Goal: Information Seeking & Learning: Learn about a topic

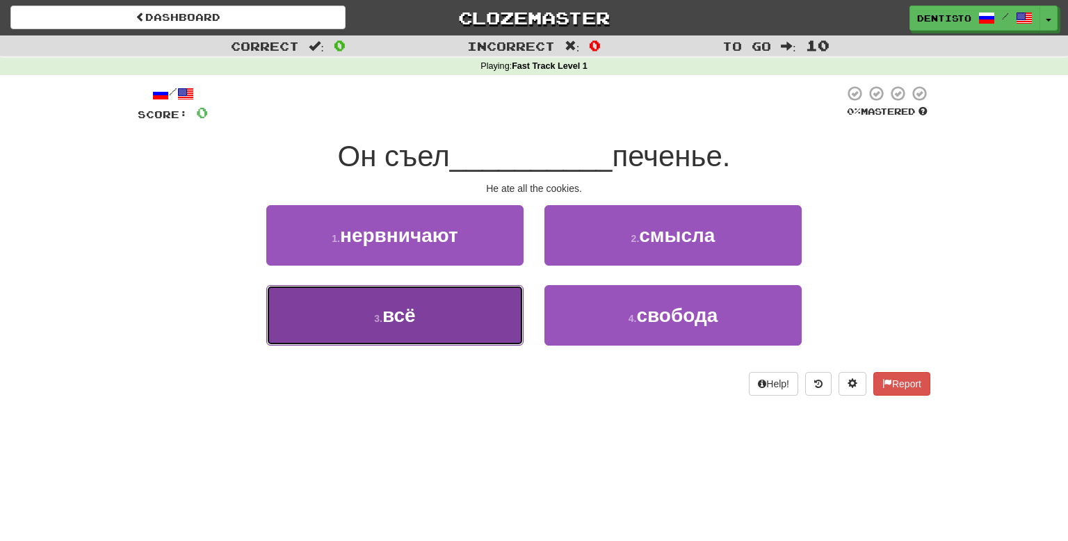
click at [414, 321] on span "всё" at bounding box center [399, 316] width 33 height 22
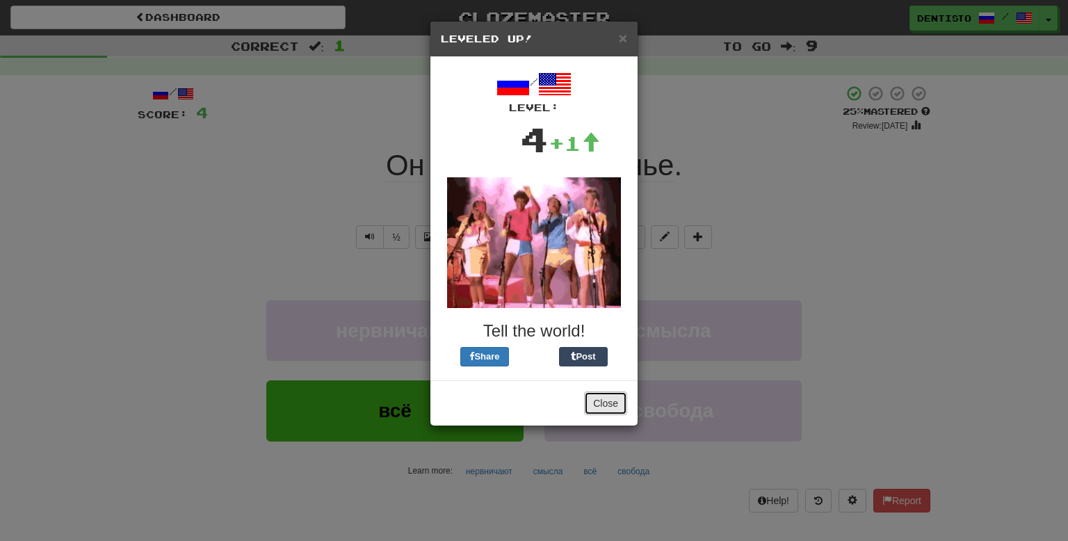
click at [612, 401] on button "Close" at bounding box center [605, 404] width 43 height 24
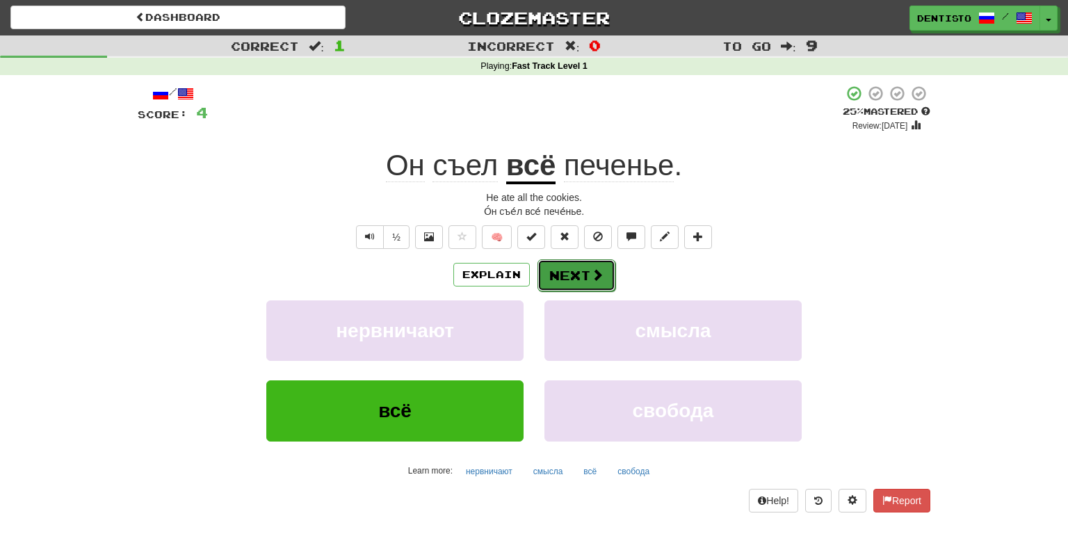
click at [586, 265] on button "Next" at bounding box center [577, 275] width 78 height 32
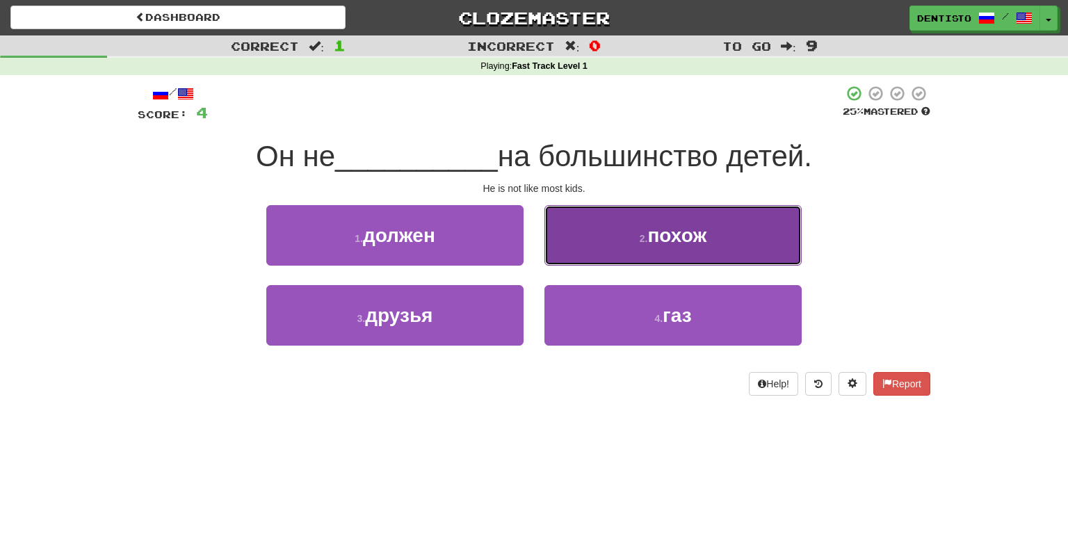
click at [620, 257] on button "2 . похож" at bounding box center [673, 235] width 257 height 61
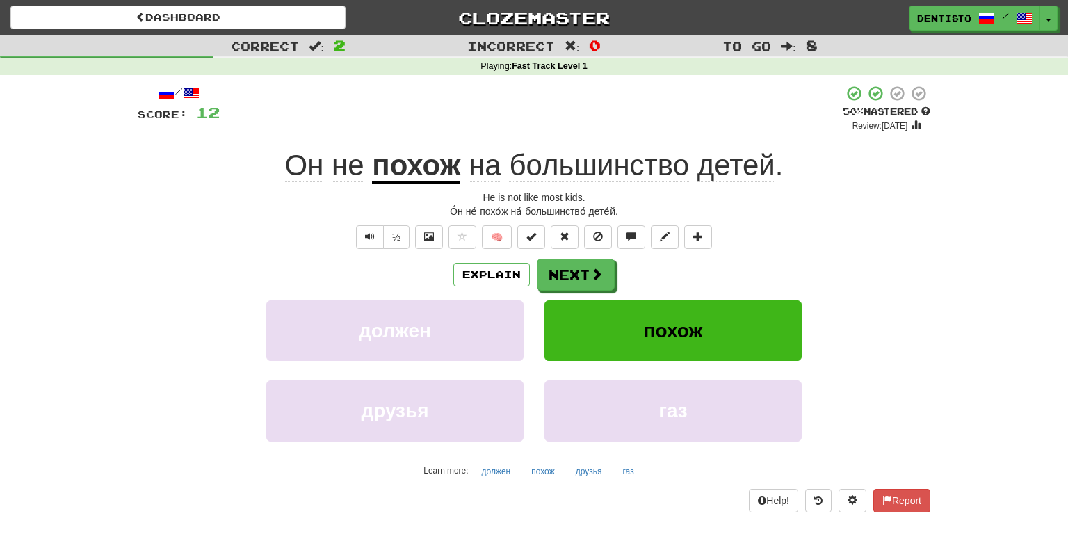
click at [590, 257] on div "/ Score: 12 + 8 50 % Mastered Review: [DATE] Он не похож на большинство детей .…" at bounding box center [534, 298] width 793 height 427
click at [586, 264] on button "Next" at bounding box center [577, 275] width 78 height 32
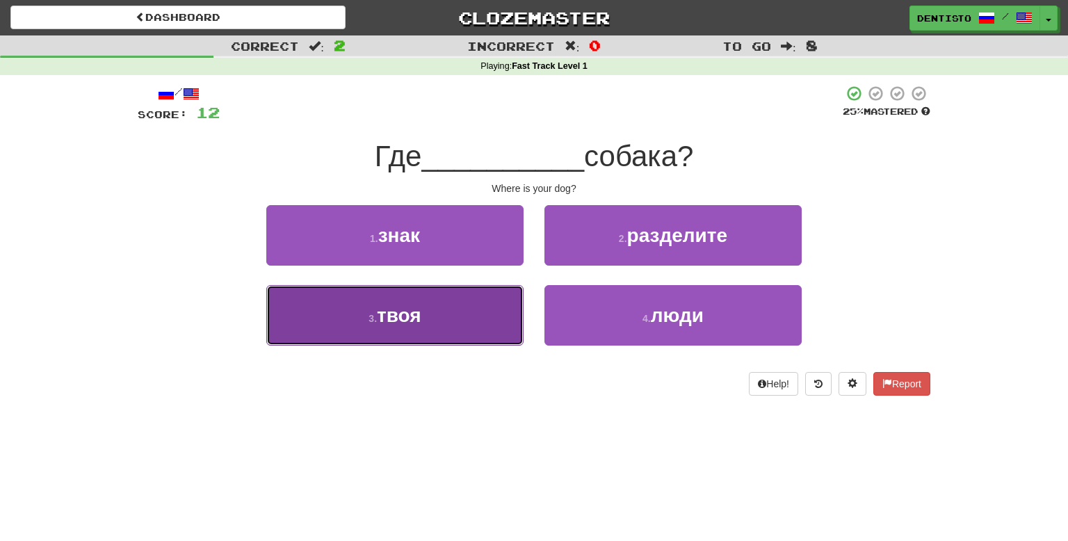
click at [472, 319] on button "3 . твоя" at bounding box center [394, 315] width 257 height 61
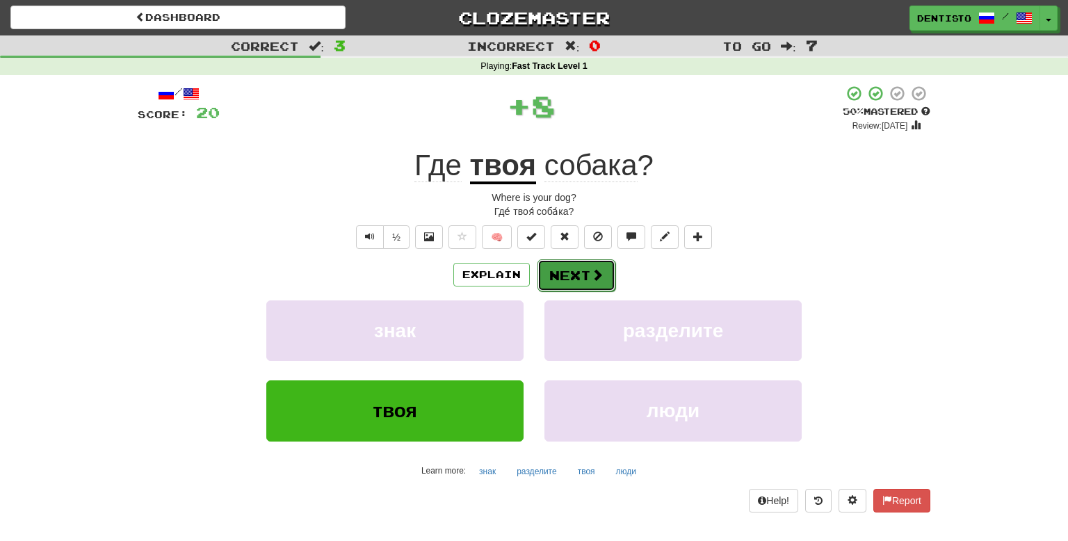
click at [565, 275] on button "Next" at bounding box center [577, 275] width 78 height 32
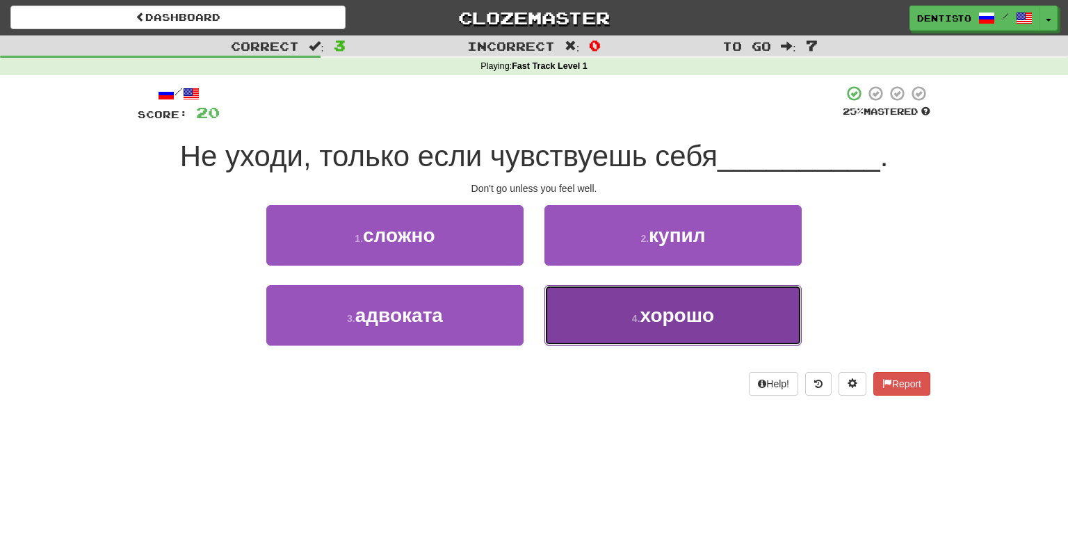
click at [605, 314] on button "4 . хорошо" at bounding box center [673, 315] width 257 height 61
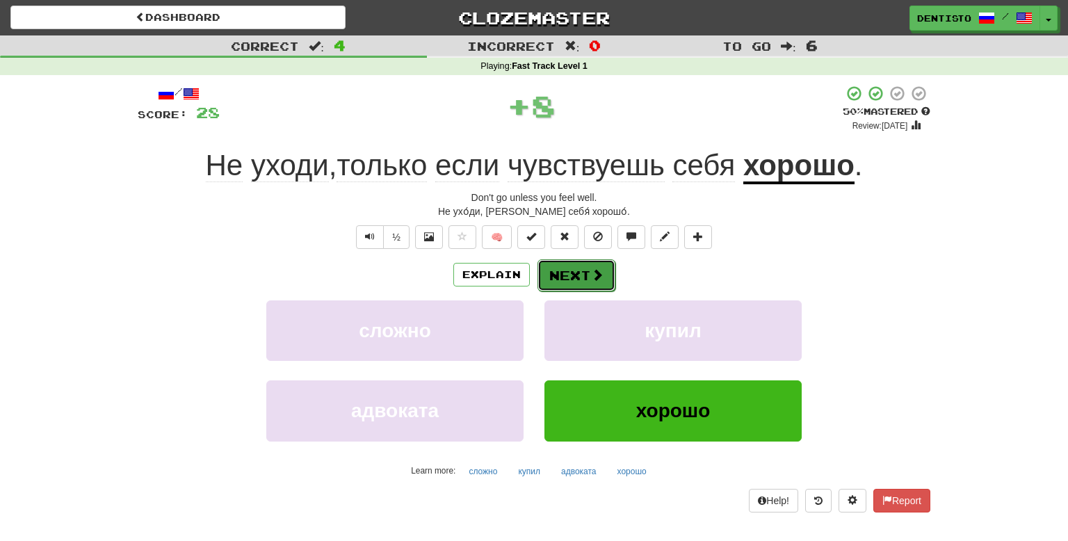
click at [581, 282] on button "Next" at bounding box center [577, 275] width 78 height 32
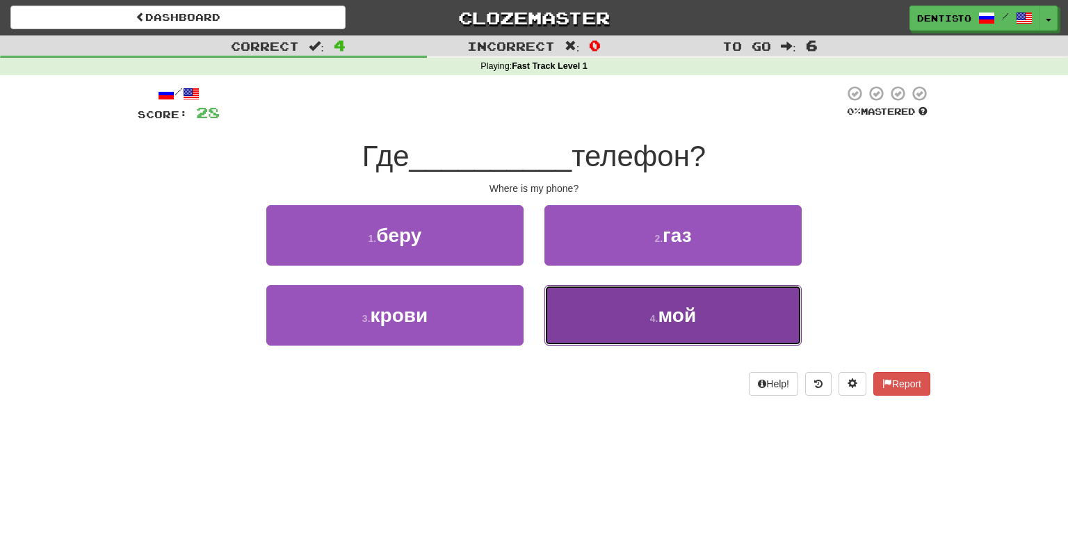
click at [611, 307] on button "4 . мой" at bounding box center [673, 315] width 257 height 61
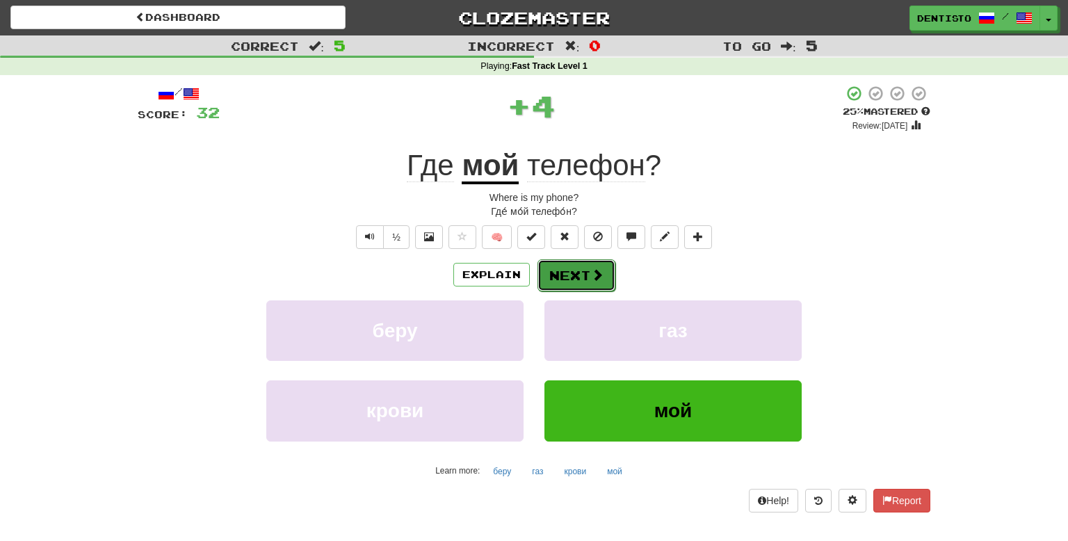
click at [588, 266] on button "Next" at bounding box center [577, 275] width 78 height 32
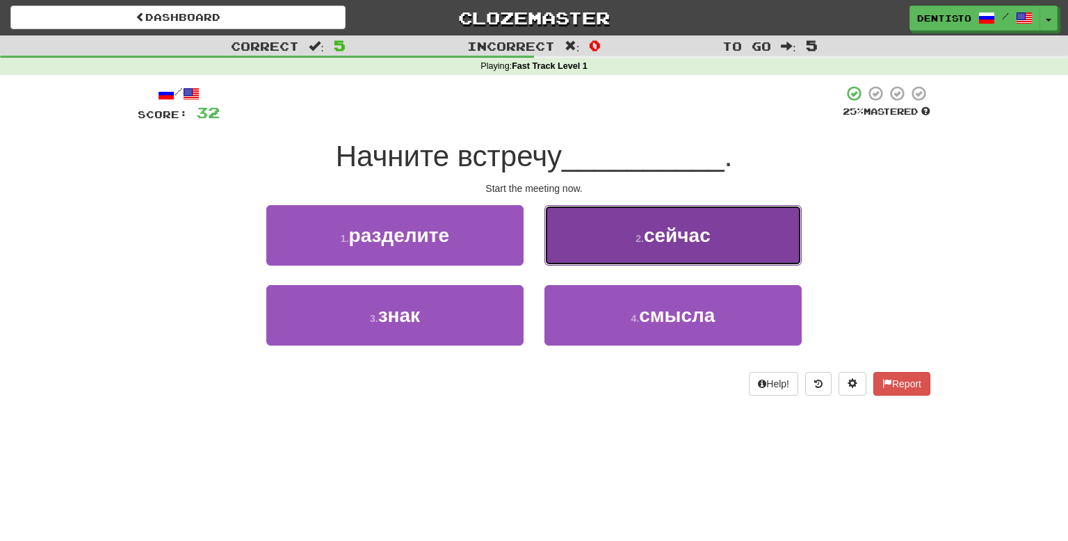
click at [648, 240] on span "сейчас" at bounding box center [677, 236] width 67 height 22
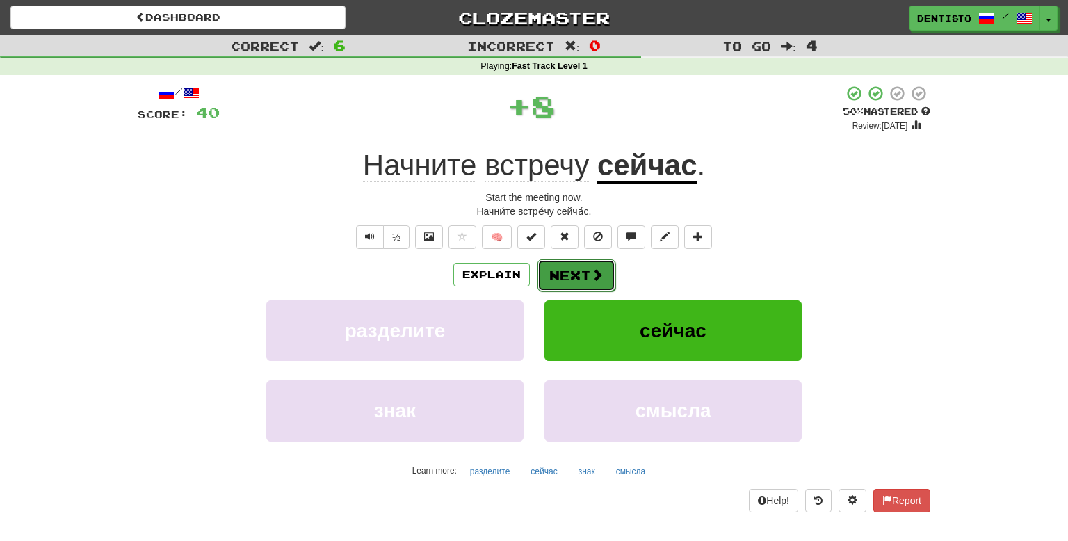
click at [598, 273] on span at bounding box center [597, 274] width 13 height 13
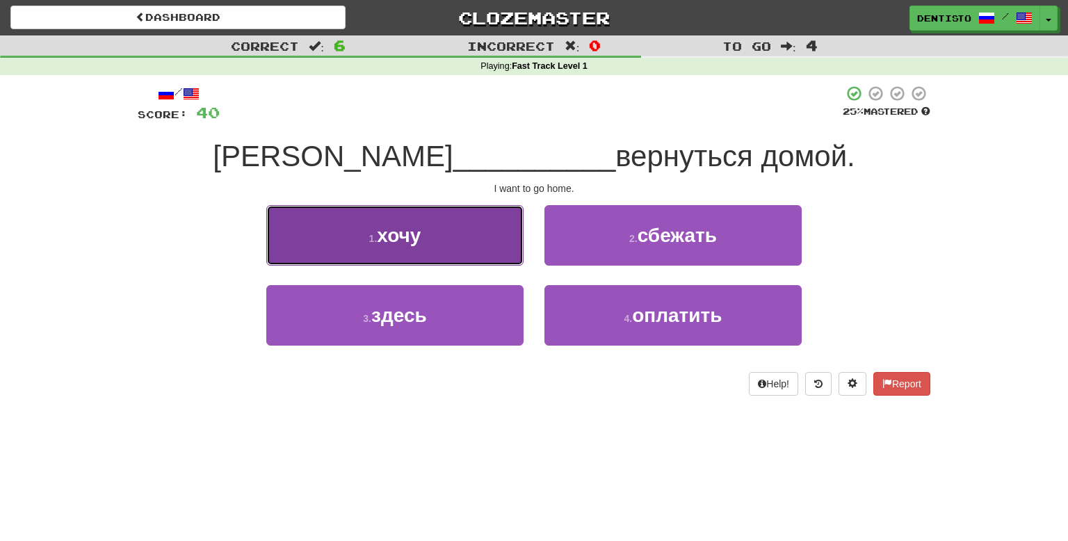
click at [494, 243] on button "1 . хочу" at bounding box center [394, 235] width 257 height 61
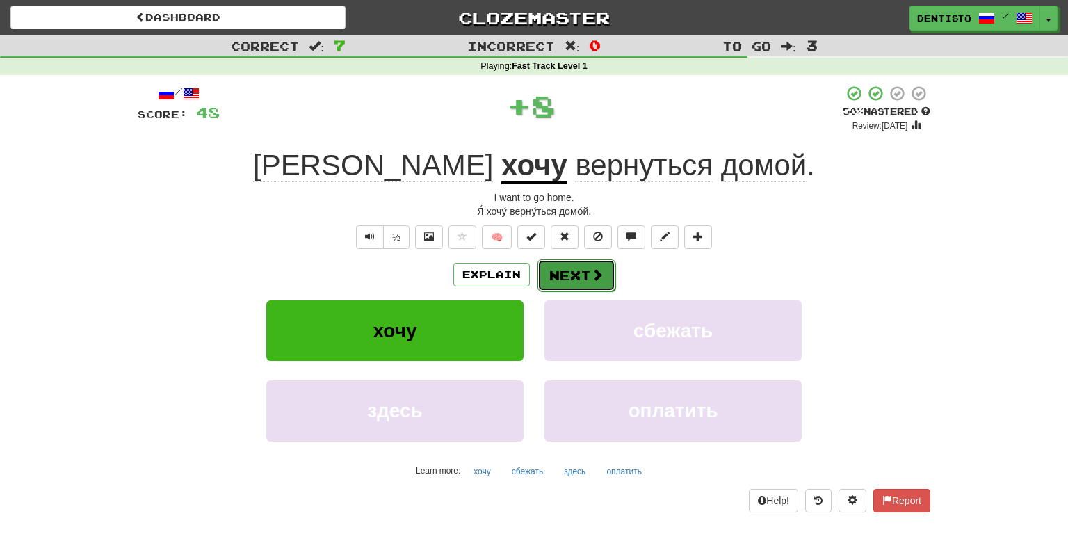
click at [561, 275] on button "Next" at bounding box center [577, 275] width 78 height 32
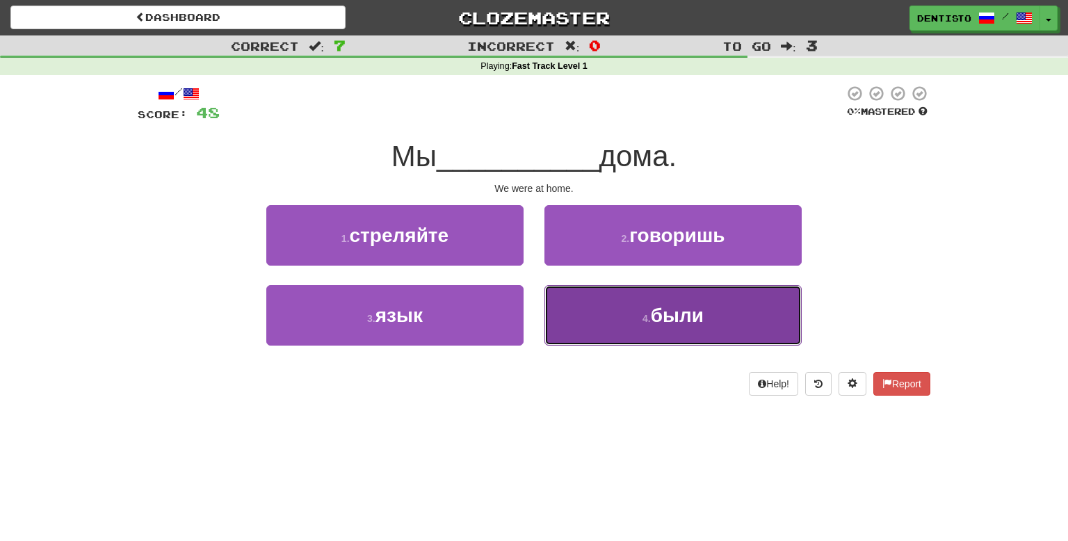
click at [609, 307] on button "4 . были" at bounding box center [673, 315] width 257 height 61
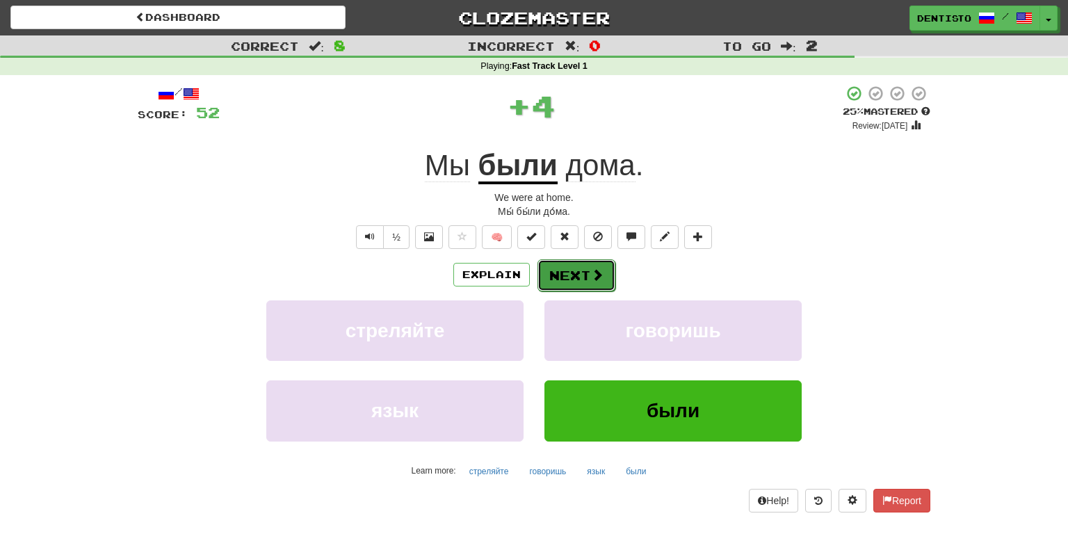
click at [598, 278] on span at bounding box center [597, 274] width 13 height 13
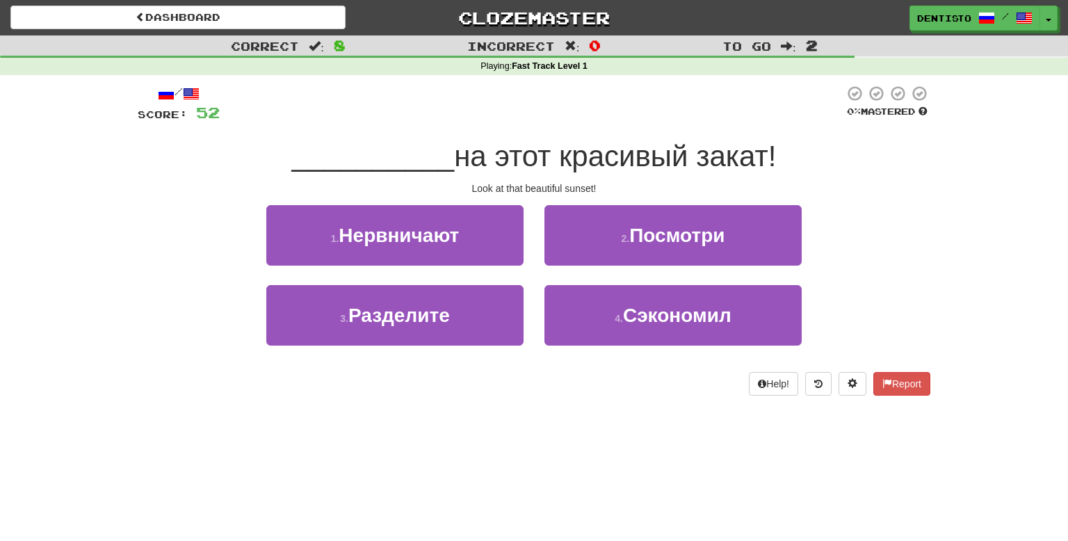
click at [598, 278] on div "2 . Посмотри" at bounding box center [673, 245] width 278 height 80
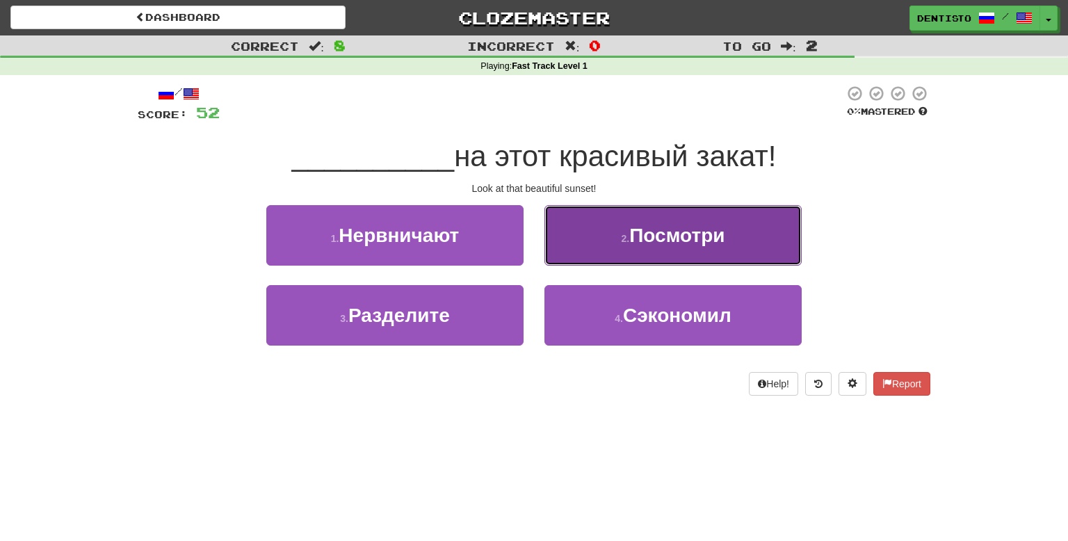
click at [633, 250] on button "2 . Посмотри" at bounding box center [673, 235] width 257 height 61
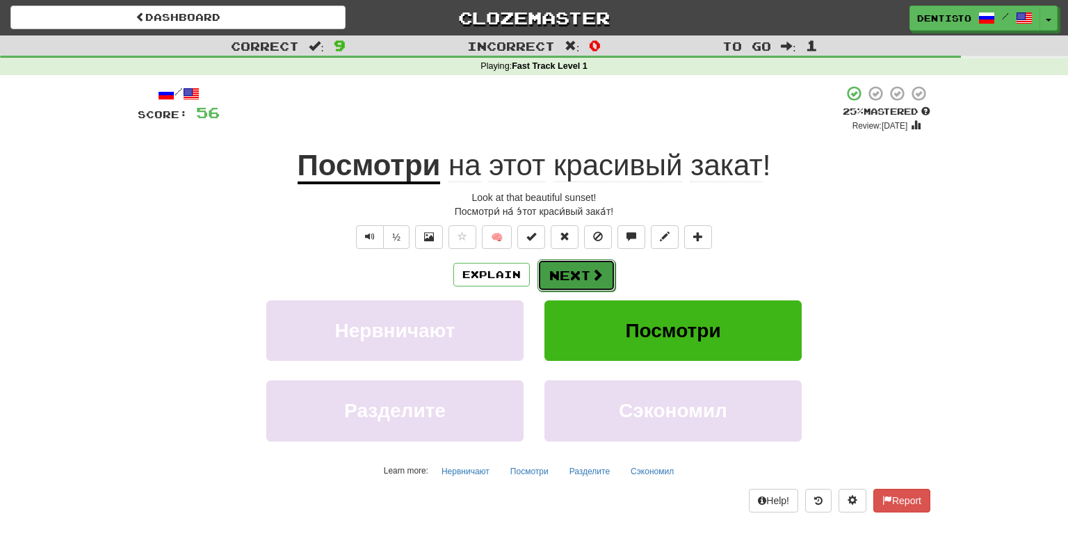
click at [591, 266] on button "Next" at bounding box center [577, 275] width 78 height 32
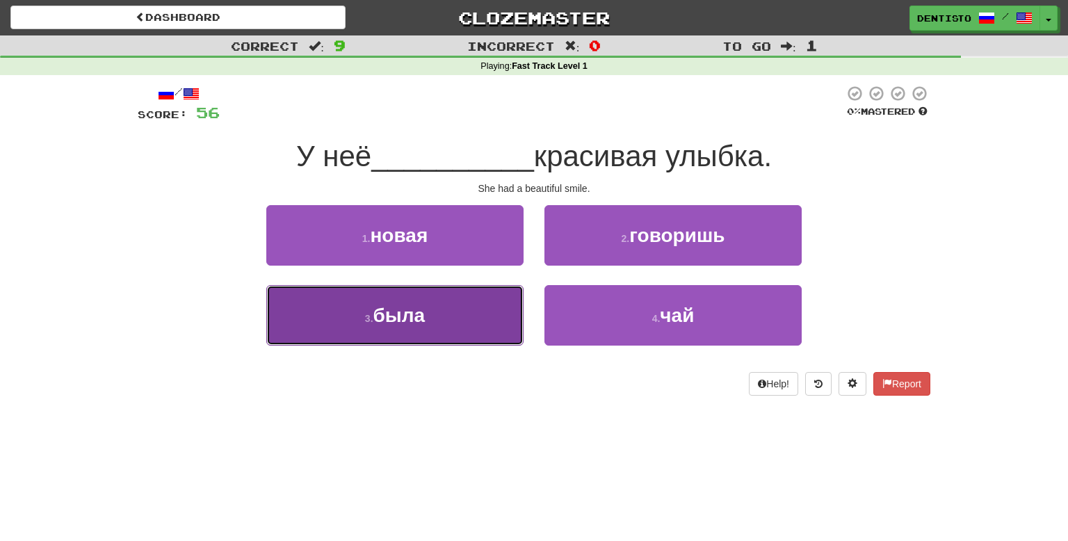
click at [512, 310] on button "3 . была" at bounding box center [394, 315] width 257 height 61
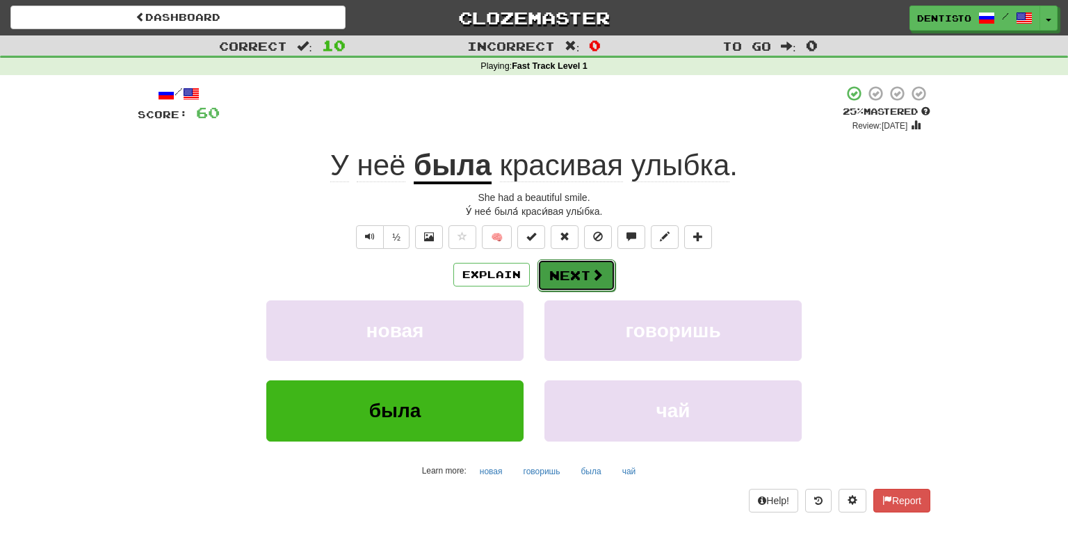
click at [554, 271] on button "Next" at bounding box center [577, 275] width 78 height 32
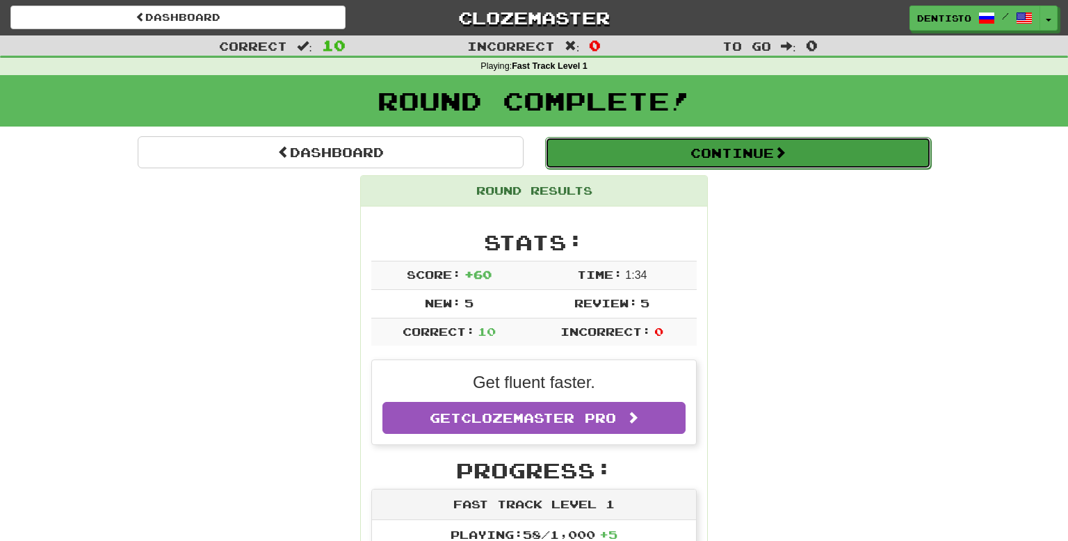
click at [672, 147] on button "Continue" at bounding box center [738, 153] width 386 height 32
